Goal: Navigation & Orientation: Go to known website

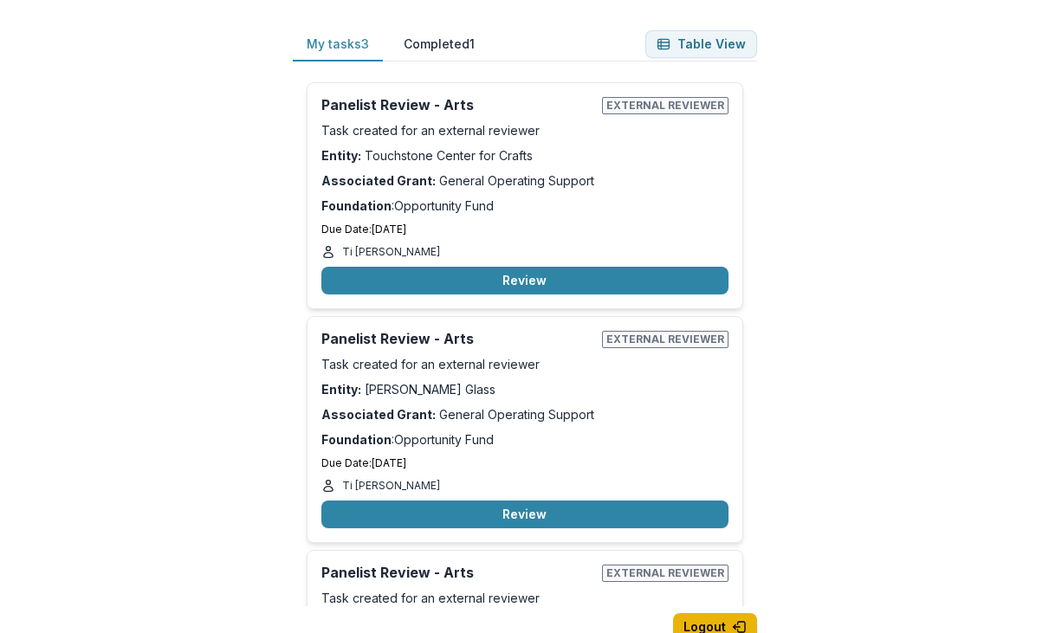
click at [711, 624] on button "Logout" at bounding box center [715, 627] width 84 height 28
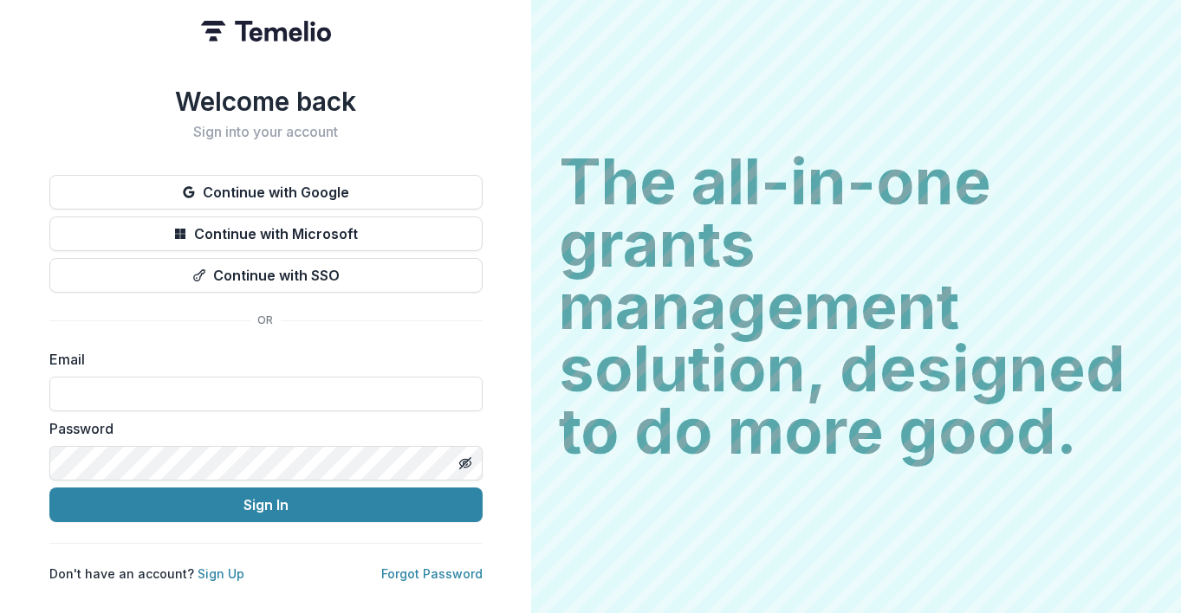
type input "**********"
